Goal: Communication & Community: Share content

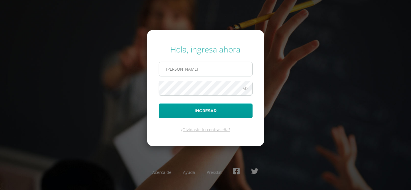
type input "[PERSON_NAME][EMAIL_ADDRESS][PERSON_NAME][DOMAIN_NAME]"
click at [247, 86] on icon at bounding box center [246, 88] width 8 height 7
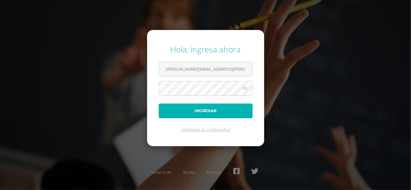
click at [203, 112] on button "Ingresar" at bounding box center [206, 111] width 94 height 15
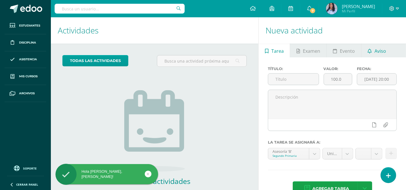
click at [375, 51] on span "Aviso" at bounding box center [381, 51] width 12 height 14
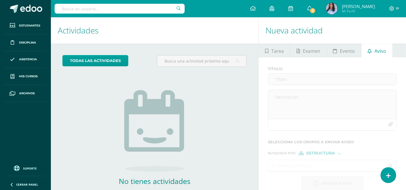
scroll to position [31, 0]
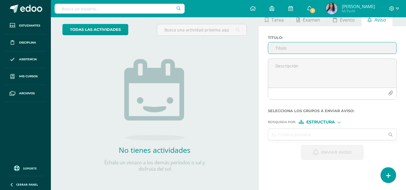
click at [284, 49] on input "Titulo :" at bounding box center [332, 47] width 128 height 11
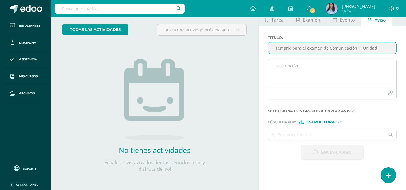
type input "Temario para el examen de Comunicación III Unidad"
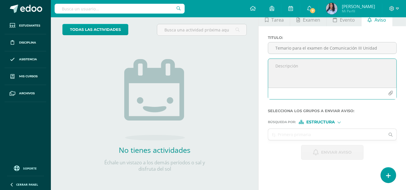
click at [297, 65] on textarea at bounding box center [332, 73] width 128 height 29
click at [308, 66] on textarea "Estimados padres:" at bounding box center [332, 73] width 128 height 29
click at [330, 66] on textarea "Estimados padres de familia:" at bounding box center [332, 73] width 128 height 29
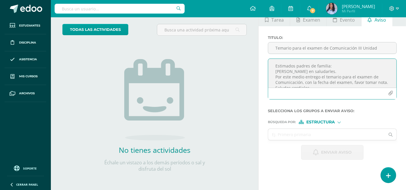
scroll to position [18, 0]
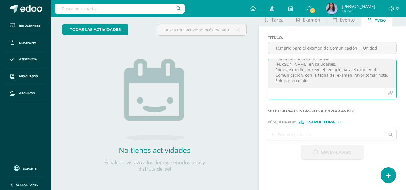
drag, startPoint x: 275, startPoint y: 63, endPoint x: 307, endPoint y: 93, distance: 44.0
click at [307, 93] on div "Estimados padres de familia: Gusto en saludarles. Por este medio entrego el tem…" at bounding box center [332, 79] width 129 height 41
click at [326, 79] on textarea "Estimados padres de familia: Gusto en saludarles. Por este medio entrego el tem…" at bounding box center [332, 73] width 128 height 29
type textarea "Estimados padres de familia: Gusto en saludarles. Por este medio entrego el tem…"
click at [390, 92] on icon "button" at bounding box center [390, 93] width 5 height 5
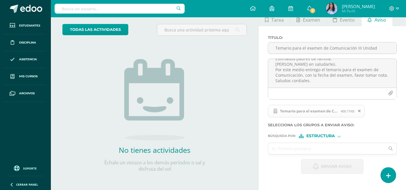
click at [332, 135] on span "Estructura" at bounding box center [320, 136] width 29 height 3
click at [284, 150] on input "text" at bounding box center [326, 148] width 117 height 11
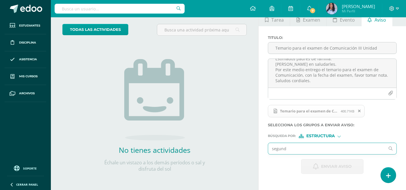
type input "segundo"
click at [352, 149] on input "segundo" at bounding box center [326, 148] width 117 height 11
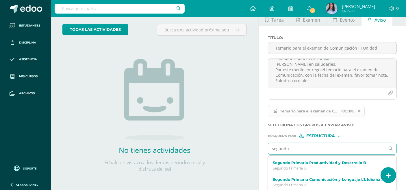
scroll to position [85, 0]
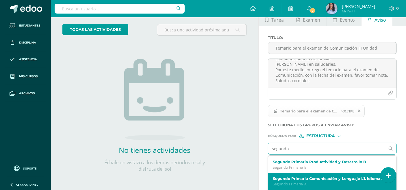
click at [327, 179] on label "Segundo Primaria Comunicación y Lenguaje L1. Idioma Materno A" at bounding box center [330, 179] width 114 height 4
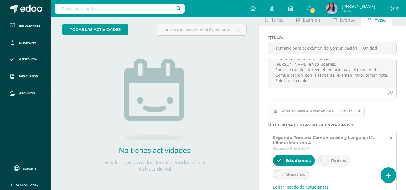
scroll to position [0, 0]
click at [326, 159] on div at bounding box center [325, 161] width 8 height 8
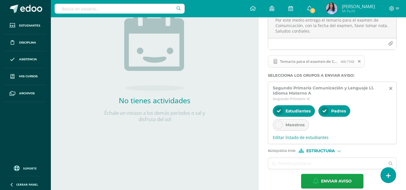
scroll to position [87, 0]
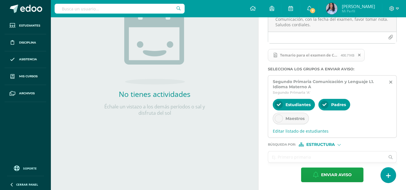
click at [300, 155] on input "text" at bounding box center [326, 157] width 117 height 11
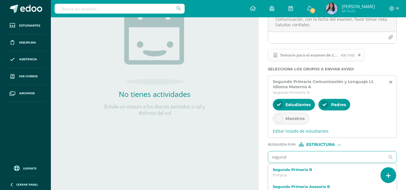
type input "segundo"
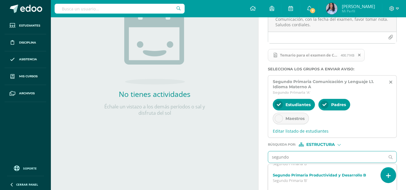
scroll to position [85, 0]
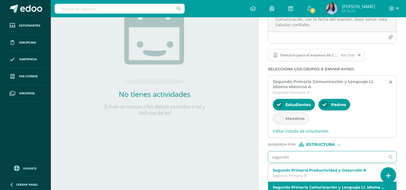
click at [349, 186] on label "Segundo Primaria Comunicación y Lenguaje L1. Idioma Materno A" at bounding box center [330, 188] width 114 height 4
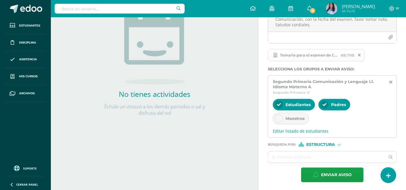
scroll to position [0, 0]
click at [330, 155] on input "text" at bounding box center [326, 157] width 117 height 11
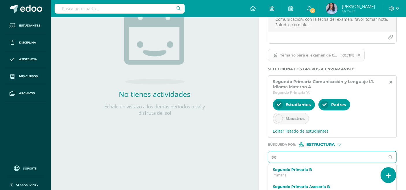
type input "seg"
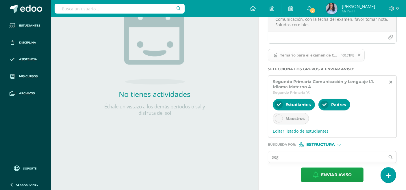
click at [358, 156] on input "seg" at bounding box center [326, 157] width 117 height 11
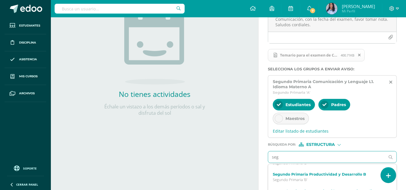
scroll to position [85, 0]
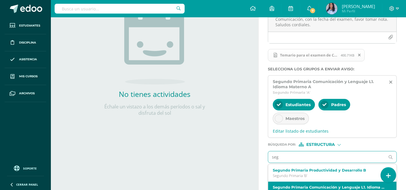
click at [368, 187] on label "Segundo Primaria Comunicación y Lenguaje L1. Idioma Materno A" at bounding box center [330, 188] width 114 height 4
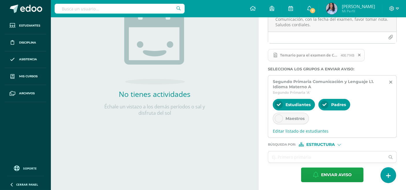
scroll to position [0, 0]
click at [338, 156] on input "text" at bounding box center [326, 157] width 117 height 11
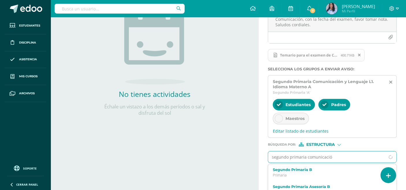
type input "segundo primaria comunicación"
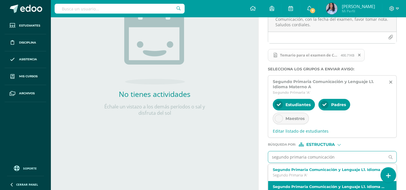
click at [345, 185] on label "Segundo Primaria Comunicación y Lenguaje L1. Idioma Materno B" at bounding box center [330, 187] width 114 height 4
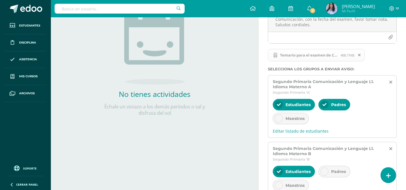
click at [323, 170] on icon at bounding box center [325, 172] width 4 height 4
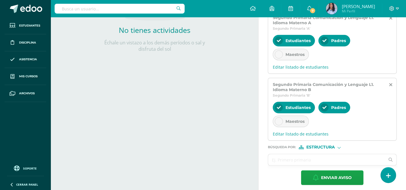
scroll to position [154, 0]
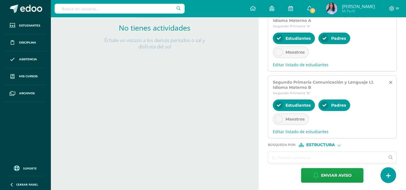
click at [338, 143] on div at bounding box center [339, 144] width 3 height 3
click at [321, 159] on span "Persona" at bounding box center [322, 158] width 21 height 3
click at [281, 157] on input "text" at bounding box center [326, 157] width 117 height 11
type input "[PERSON_NAME]"
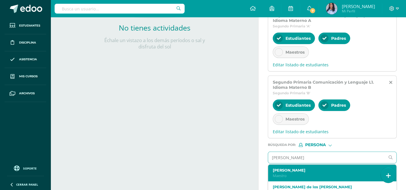
click at [298, 170] on label "[PERSON_NAME]" at bounding box center [330, 170] width 114 height 4
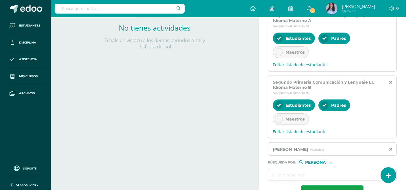
scroll to position [171, 0]
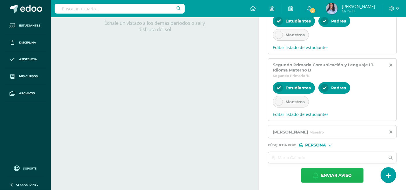
click at [332, 175] on span "Enviar aviso" at bounding box center [336, 176] width 31 height 14
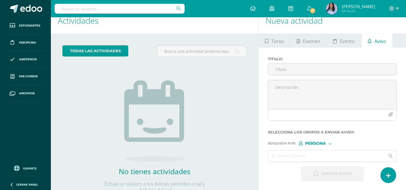
scroll to position [8, 0]
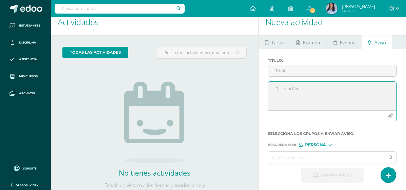
click at [295, 91] on textarea at bounding box center [332, 96] width 128 height 29
paste textarea "Estimados padres de familia: Gusto en saludarles. Por este medio entrego el tem…"
type textarea "Estimados padres de familia: Gusto en saludarles. Por este medio entrego el tem…"
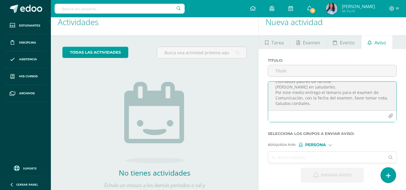
scroll to position [13, 0]
click at [302, 92] on textarea "Estimados padres de familia: Gusto en saludarles. Por este medio entrego el tem…" at bounding box center [332, 96] width 128 height 29
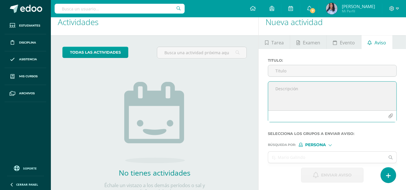
scroll to position [0, 0]
paste textarea "Estimados padres de familia: Gusto en saludarles. Por este medio entrego el tem…"
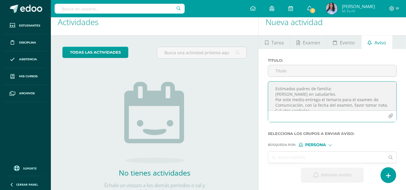
scroll to position [14, 0]
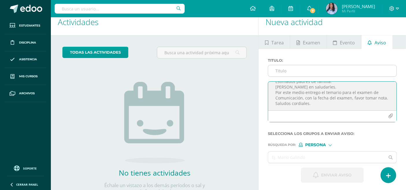
type textarea "Estimados padres de familia: Gusto en saludarles. Por este medio entrego el tem…"
click at [277, 71] on input "Titulo :" at bounding box center [332, 70] width 128 height 11
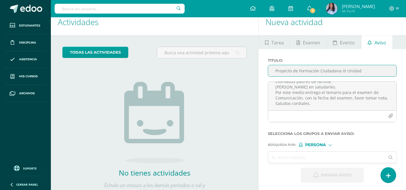
drag, startPoint x: 274, startPoint y: 72, endPoint x: 360, endPoint y: 72, distance: 85.3
click at [360, 72] on input "Proyecto de Formación Ciudadana III Unidad" at bounding box center [332, 70] width 128 height 11
click at [338, 70] on input "Proyecto de Formación Ciudadana III Unidad" at bounding box center [332, 70] width 128 height 11
drag, startPoint x: 275, startPoint y: 71, endPoint x: 340, endPoint y: 71, distance: 64.7
click at [340, 71] on input "Proyecto de Formación Ciudadana III Unidad" at bounding box center [332, 70] width 128 height 11
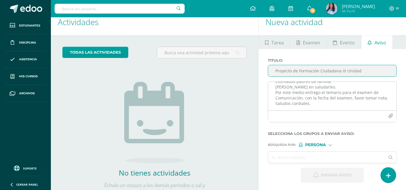
type input "Proyecto de Formación Ciudadana III Unidad"
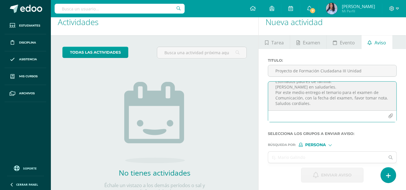
scroll to position [10, 0]
drag, startPoint x: 325, startPoint y: 90, endPoint x: 349, endPoint y: 97, distance: 25.8
click at [349, 97] on textarea "Estimados padres de familia: Gusto en saludarles. Por este medio entrego el tem…" at bounding box center [332, 96] width 128 height 29
paste textarea "Proyecto de Formación Ciudadana"
type textarea "Estimados padres de familia: Gusto en saludarles. Por este medio entrego el Pro…"
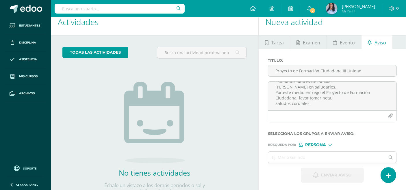
click at [330, 143] on div "Persona" at bounding box center [320, 145] width 43 height 4
click at [324, 151] on span "Estructura" at bounding box center [328, 152] width 29 height 3
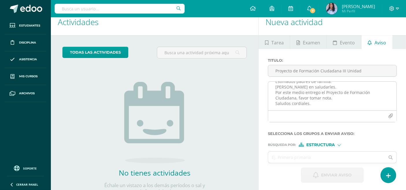
click at [390, 114] on icon "button" at bounding box center [390, 116] width 5 height 5
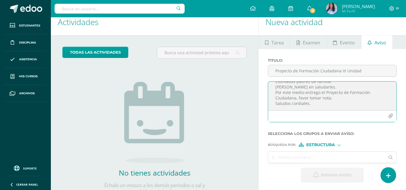
click at [342, 101] on textarea "Estimados padres de familia: Gusto en saludarles. Por este medio entrego el Pro…" at bounding box center [332, 96] width 128 height 29
click at [390, 115] on icon "button" at bounding box center [390, 116] width 5 height 5
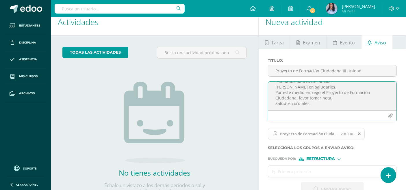
click at [318, 172] on input "text" at bounding box center [326, 171] width 117 height 11
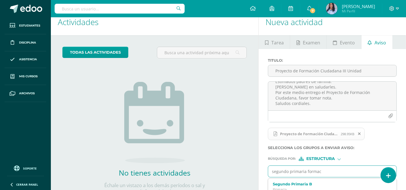
type input "segundo primaria formaci"
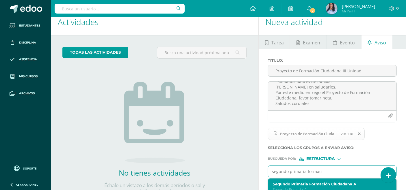
click at [322, 183] on label "Segundo Primaria Formación Ciudadana A" at bounding box center [330, 184] width 114 height 4
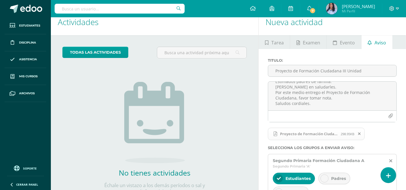
click at [323, 179] on icon at bounding box center [325, 179] width 4 height 4
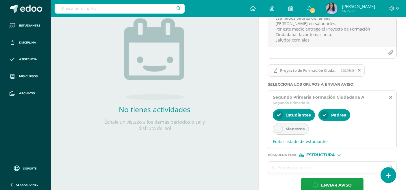
scroll to position [83, 0]
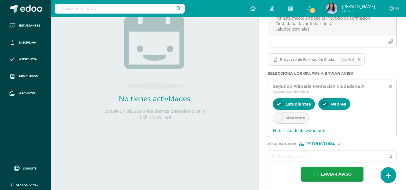
click at [319, 153] on input "text" at bounding box center [326, 156] width 117 height 11
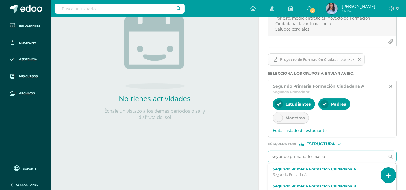
type input "segundo primaria formación"
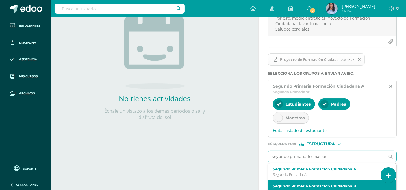
click at [329, 184] on label "Segundo Primaria Formación Ciudadana B" at bounding box center [330, 186] width 114 height 4
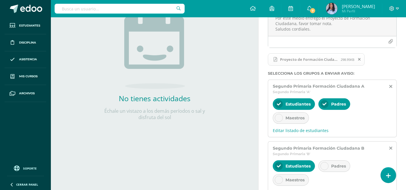
click at [325, 165] on icon at bounding box center [325, 166] width 4 height 4
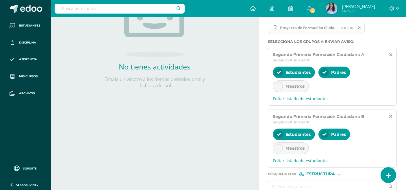
scroll to position [145, 0]
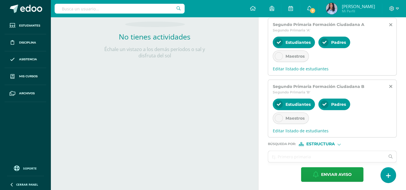
click at [339, 145] on div at bounding box center [339, 143] width 3 height 3
click at [324, 158] on span "Persona" at bounding box center [322, 158] width 21 height 3
click at [287, 158] on input "text" at bounding box center [326, 156] width 117 height 11
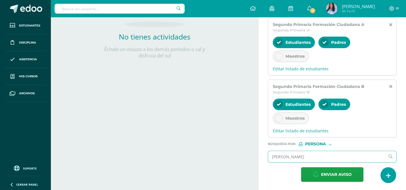
type input "[PERSON_NAME]"
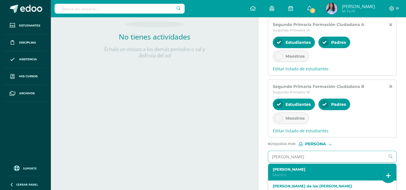
click at [292, 169] on label "[PERSON_NAME]" at bounding box center [330, 170] width 114 height 4
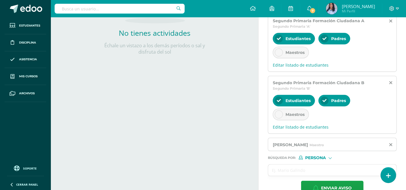
scroll to position [162, 0]
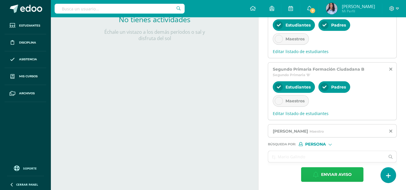
click at [334, 172] on span "Enviar aviso" at bounding box center [336, 175] width 31 height 14
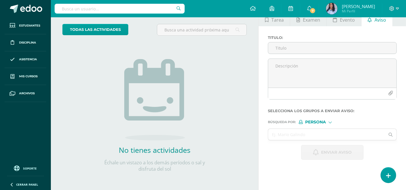
scroll to position [0, 0]
click at [315, 11] on span "7" at bounding box center [313, 11] width 6 height 6
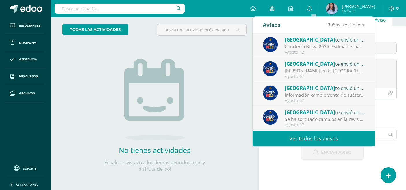
click at [316, 137] on link "Ver todos los avisos" at bounding box center [314, 139] width 122 height 16
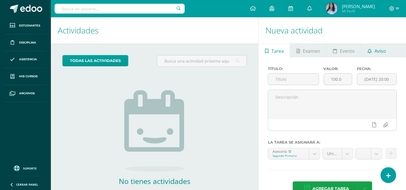
click at [380, 53] on span "Aviso" at bounding box center [381, 51] width 12 height 14
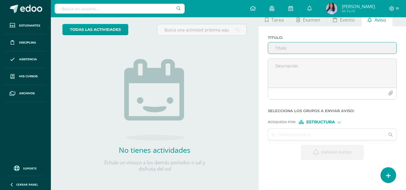
click at [277, 47] on input "Titulo :" at bounding box center [332, 47] width 128 height 11
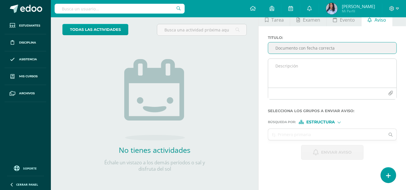
type input "Documento con fecha correcta"
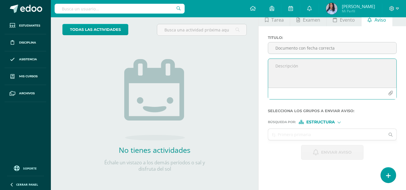
click at [276, 64] on textarea at bounding box center [332, 73] width 128 height 29
click at [278, 65] on textarea "mil disculpas" at bounding box center [332, 73] width 128 height 29
click at [301, 66] on textarea "Mil disculpas" at bounding box center [332, 73] width 128 height 29
click at [341, 74] on textarea "Mil disculpas, En este momento envío el documeto corregido" at bounding box center [332, 73] width 128 height 29
click at [349, 72] on textarea "Mil disculpas, En este momento envío el documento corregido" at bounding box center [332, 73] width 128 height 29
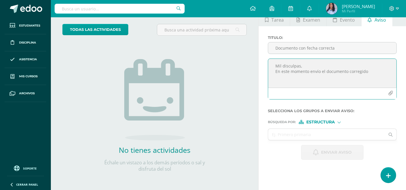
click at [372, 71] on textarea "Mil disculpas, En este momento envío el documento corregido" at bounding box center [332, 73] width 128 height 29
click at [369, 70] on textarea "Mil disculpas, En este momento envío el documento corregido, gracias por su com…" at bounding box center [332, 73] width 128 height 29
drag, startPoint x: 275, startPoint y: 65, endPoint x: 334, endPoint y: 82, distance: 61.3
click at [334, 82] on textarea "Mil disculpas, En este momento envío el documento corregido, gracias por su com…" at bounding box center [332, 73] width 128 height 29
paste textarea "Estimados padres de familia: Gusto en saludarles. Por este medio entrego el tem…"
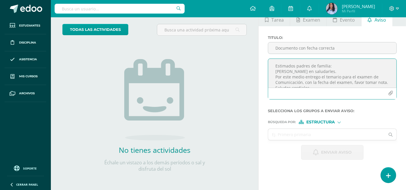
scroll to position [14, 0]
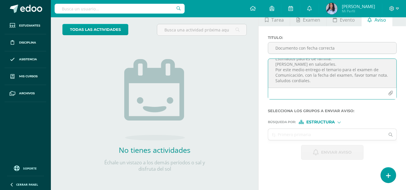
type textarea "Estimados padres de familia: Gusto en saludarles. Por este medio entrego el tem…"
click at [390, 92] on icon "button" at bounding box center [390, 93] width 5 height 5
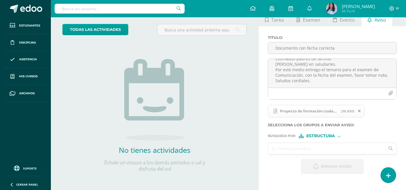
click at [324, 148] on input "text" at bounding box center [326, 148] width 117 height 11
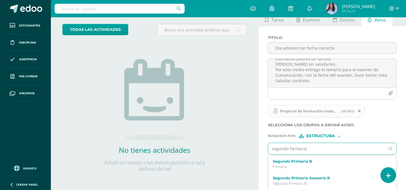
type input "segundo formacion"
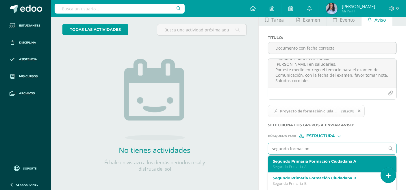
click at [331, 163] on label "Segundo Primaria Formación Ciudadana A" at bounding box center [330, 162] width 114 height 4
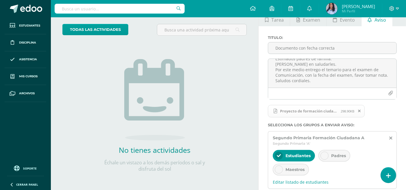
click at [324, 154] on icon at bounding box center [325, 156] width 4 height 4
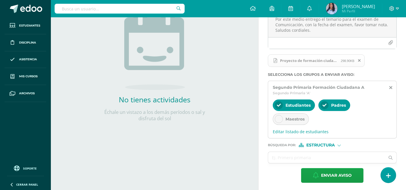
scroll to position [83, 0]
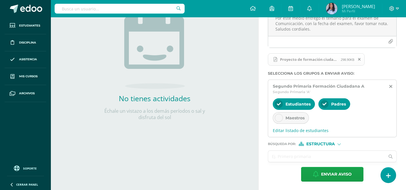
click at [313, 156] on input "text" at bounding box center [326, 156] width 117 height 11
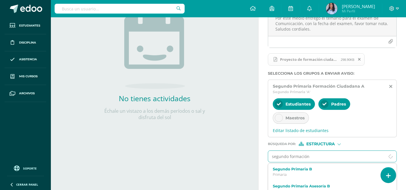
type input "segundo formación"
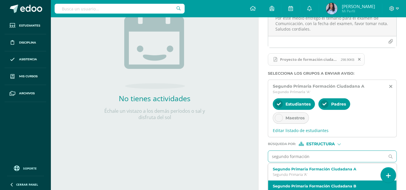
click at [329, 184] on label "Segundo Primaria Formación Ciudadana B" at bounding box center [330, 186] width 114 height 4
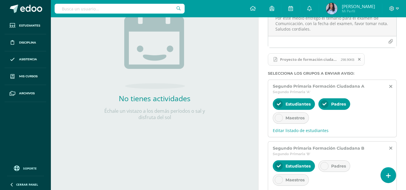
click at [326, 163] on div at bounding box center [325, 166] width 8 height 8
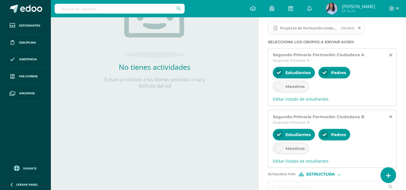
scroll to position [145, 0]
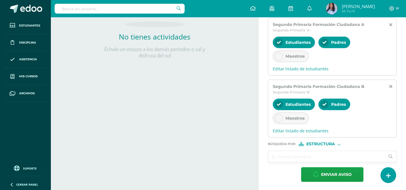
click at [339, 143] on div at bounding box center [339, 143] width 3 height 3
click at [317, 159] on span "Persona" at bounding box center [322, 158] width 21 height 3
click at [288, 160] on input "text" at bounding box center [326, 156] width 117 height 11
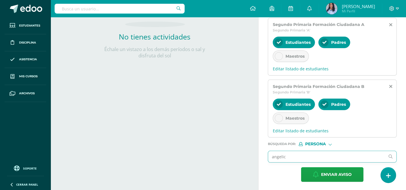
type input "[PERSON_NAME]"
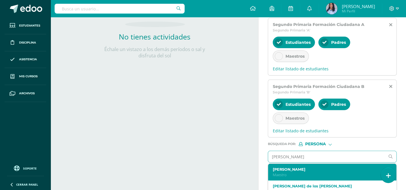
click at [298, 169] on label "[PERSON_NAME]" at bounding box center [330, 170] width 114 height 4
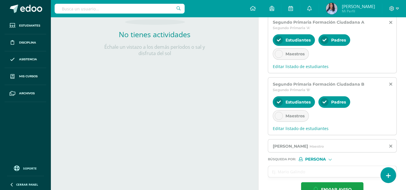
scroll to position [162, 0]
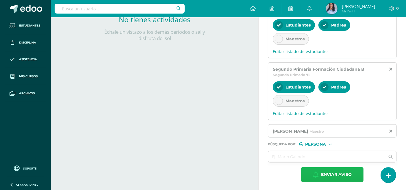
click at [334, 174] on span "Enviar aviso" at bounding box center [336, 175] width 31 height 14
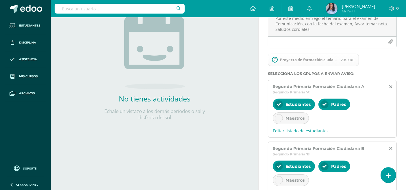
scroll to position [31, 0]
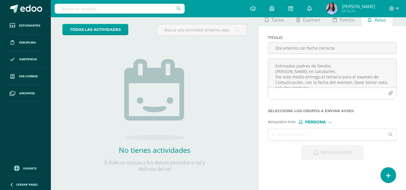
click at [312, 10] on icon at bounding box center [309, 8] width 5 height 5
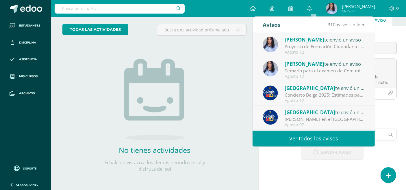
click at [313, 142] on link "Ver todos los avisos" at bounding box center [314, 139] width 122 height 16
click at [312, 138] on link "Ver todos los avisos" at bounding box center [314, 139] width 122 height 16
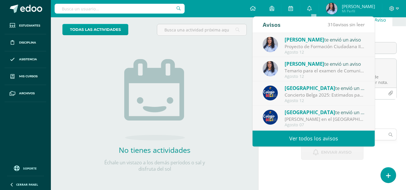
click at [312, 138] on link "Ver todos los avisos" at bounding box center [314, 139] width 122 height 16
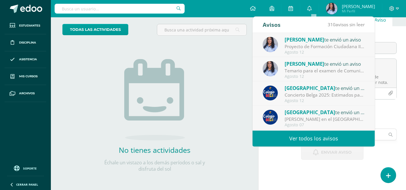
click at [312, 138] on link "Ver todos los avisos" at bounding box center [314, 139] width 122 height 16
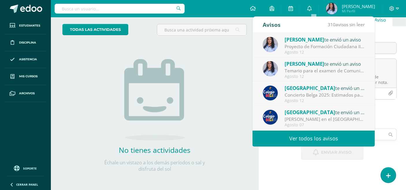
click at [312, 138] on link "Ver todos los avisos" at bounding box center [314, 139] width 122 height 16
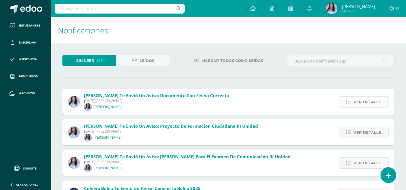
click at [367, 101] on span "Ver detalle" at bounding box center [367, 102] width 28 height 11
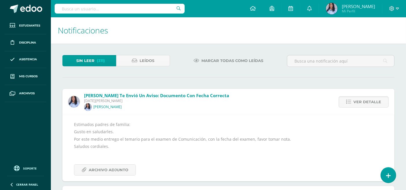
click at [169, 149] on div "Estimados padres de familia: Gusto en saludarles. Por este medio entrego el tem…" at bounding box center [228, 148] width 309 height 55
click at [113, 171] on span "Archivo Adjunto" at bounding box center [109, 170] width 40 height 11
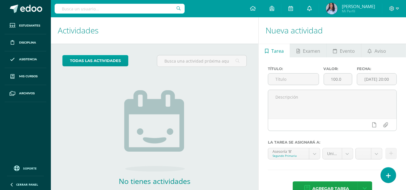
click at [312, 11] on span at bounding box center [309, 8] width 5 height 6
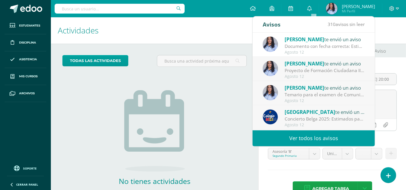
click at [320, 137] on link "Ver todos los avisos" at bounding box center [314, 139] width 122 height 16
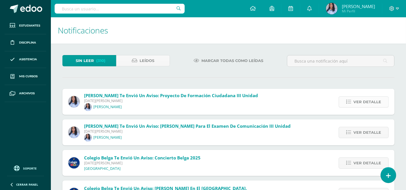
click at [356, 99] on span "Ver detalle" at bounding box center [367, 102] width 28 height 11
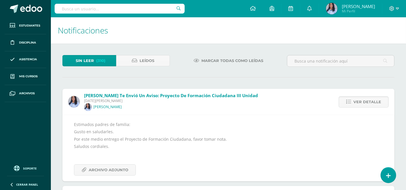
click at [222, 99] on span "[DATE][PERSON_NAME]" at bounding box center [171, 101] width 174 height 5
click at [370, 102] on span "Ver detalle" at bounding box center [367, 102] width 28 height 11
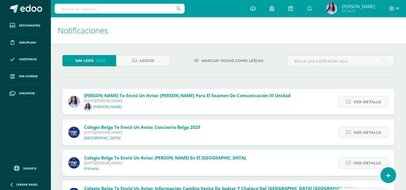
click at [116, 96] on span "Angélica Hidalgo te envió un aviso: Temario para el examen de Comunicación III …" at bounding box center [187, 96] width 207 height 6
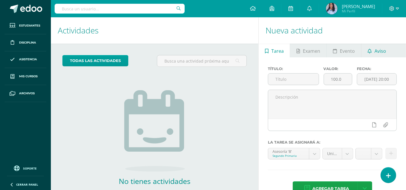
click at [377, 52] on span "Aviso" at bounding box center [381, 51] width 12 height 14
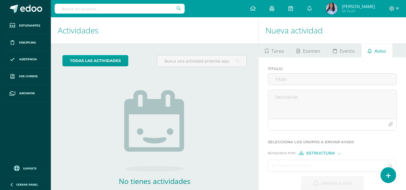
scroll to position [31, 0]
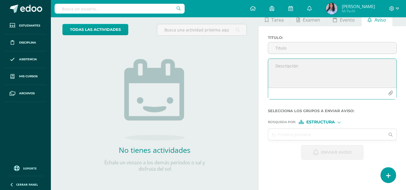
click at [293, 61] on textarea at bounding box center [332, 73] width 128 height 29
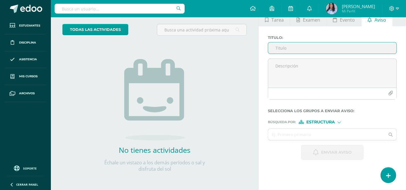
click at [277, 49] on input "Titulo :" at bounding box center [332, 47] width 128 height 11
paste input "DOCUMENTO CON FECHA CORRECTA"
type input "DOCUMENTO CON FECHA CORRECTA"
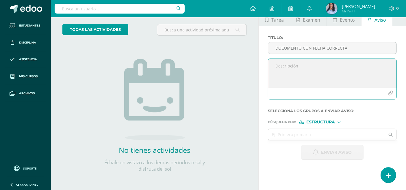
click at [281, 64] on textarea at bounding box center [332, 73] width 128 height 29
paste textarea "Estimados padres de familia: Mil disculpas, por este medio envío el mensaje cor…"
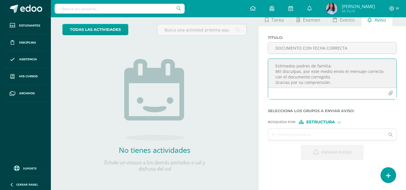
type textarea "Estimados padres de familia: Mil disculpas, por este medio envío el mensaje cor…"
click at [391, 93] on icon "button" at bounding box center [390, 93] width 5 height 5
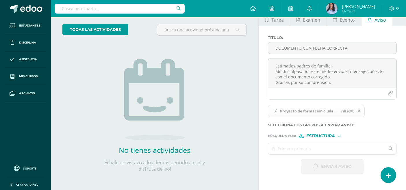
click at [327, 146] on input "text" at bounding box center [326, 148] width 117 height 11
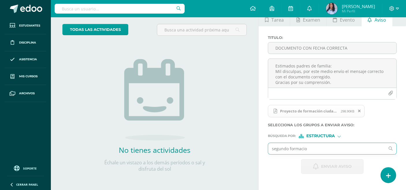
type input "segundo formacion"
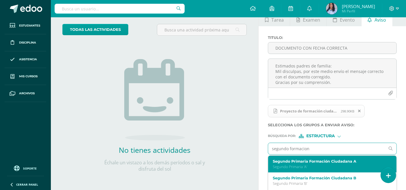
click at [332, 161] on label "Segundo Primaria Formación Ciudadana A" at bounding box center [330, 162] width 114 height 4
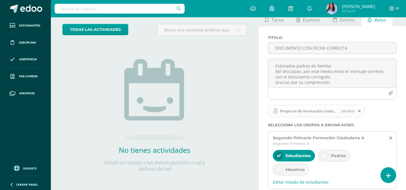
click at [325, 153] on div at bounding box center [325, 156] width 8 height 8
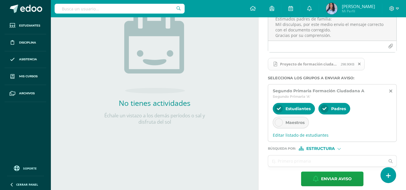
scroll to position [83, 0]
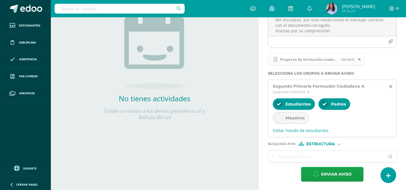
click at [320, 156] on input "text" at bounding box center [326, 156] width 117 height 11
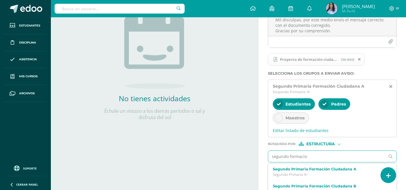
type input "segundo formacion"
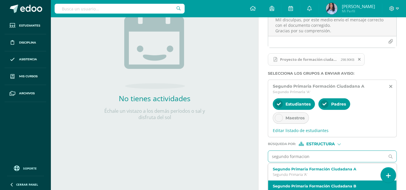
click at [330, 184] on label "Segundo Primaria Formación Ciudadana B" at bounding box center [330, 186] width 114 height 4
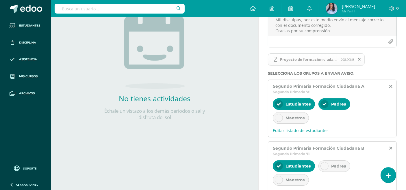
click at [323, 164] on icon at bounding box center [325, 166] width 4 height 4
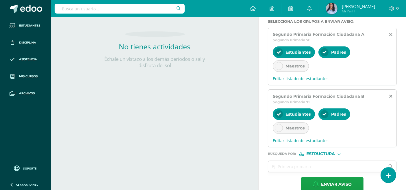
scroll to position [145, 0]
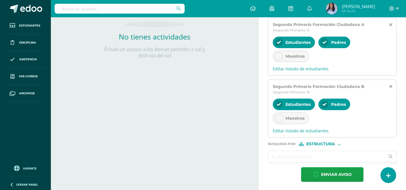
click at [325, 157] on input "text" at bounding box center [326, 156] width 117 height 11
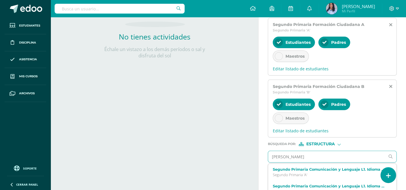
type input "[PERSON_NAME]"
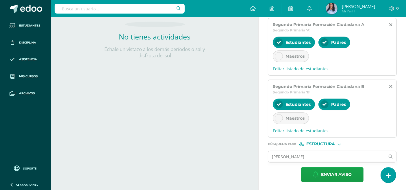
click at [339, 143] on div at bounding box center [339, 143] width 3 height 3
click at [331, 157] on span "Persona" at bounding box center [322, 158] width 21 height 3
click at [331, 157] on input "text" at bounding box center [326, 156] width 117 height 11
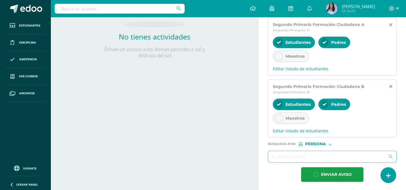
click at [331, 157] on input "text" at bounding box center [326, 156] width 117 height 11
type input "[PERSON_NAME]"
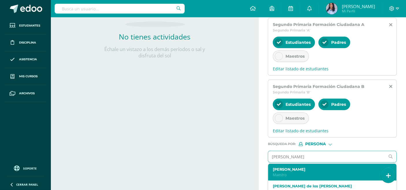
click at [324, 168] on label "[PERSON_NAME]" at bounding box center [330, 170] width 114 height 4
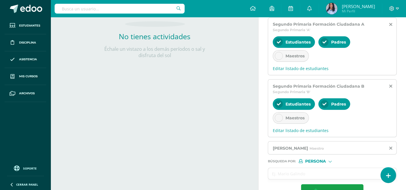
scroll to position [162, 0]
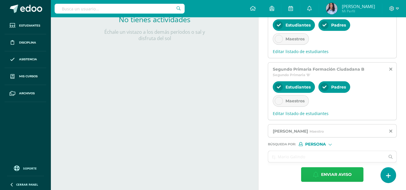
click at [340, 173] on span "Enviar aviso" at bounding box center [336, 175] width 31 height 14
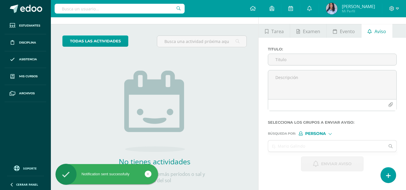
scroll to position [16, 0]
